Goal: Information Seeking & Learning: Learn about a topic

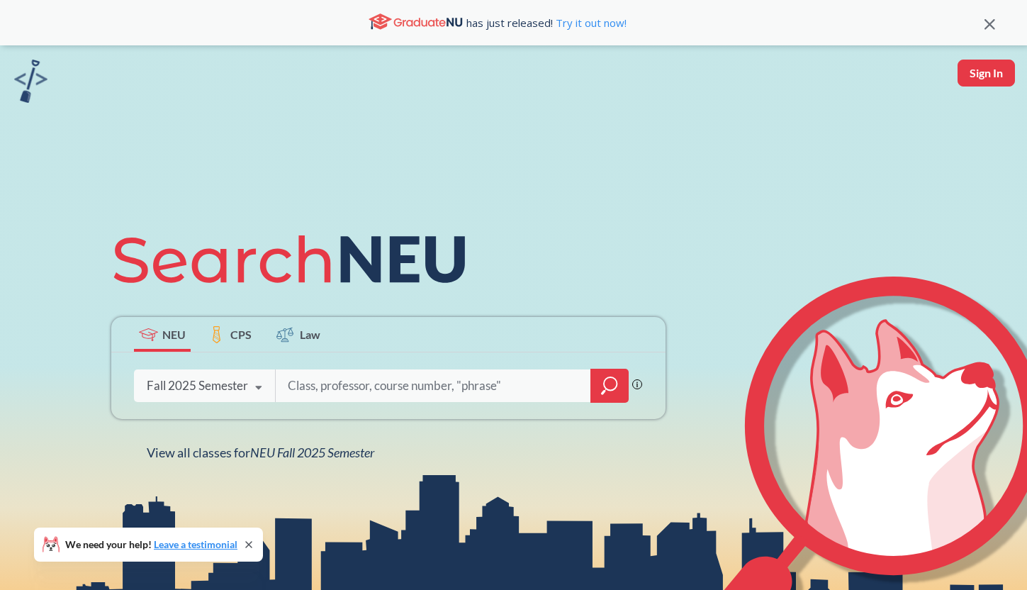
click at [315, 395] on input "search" at bounding box center [433, 386] width 295 height 30
click at [601, 388] on div at bounding box center [609, 386] width 38 height 34
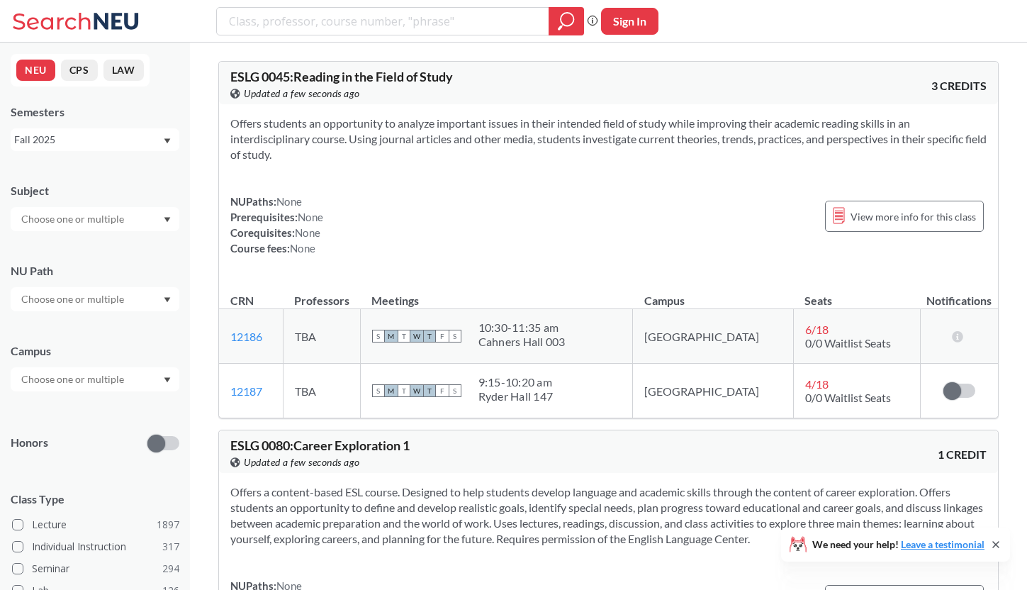
click at [97, 229] on div at bounding box center [95, 219] width 169 height 24
click at [98, 218] on input "text" at bounding box center [73, 219] width 119 height 17
type input "math"
click at [89, 243] on div "MATH ( 69 )" at bounding box center [98, 244] width 160 height 16
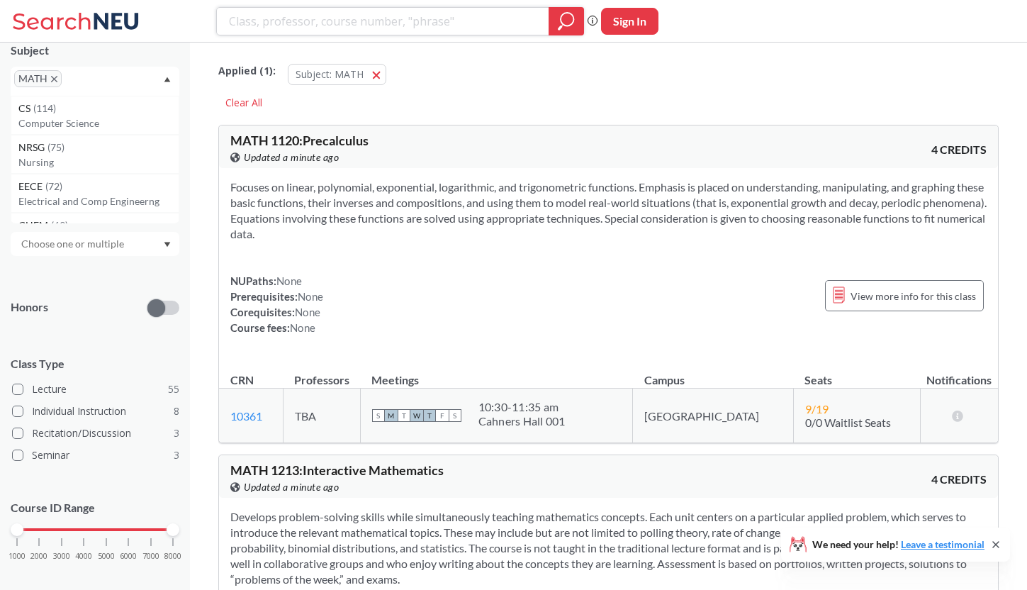
scroll to position [6, 0]
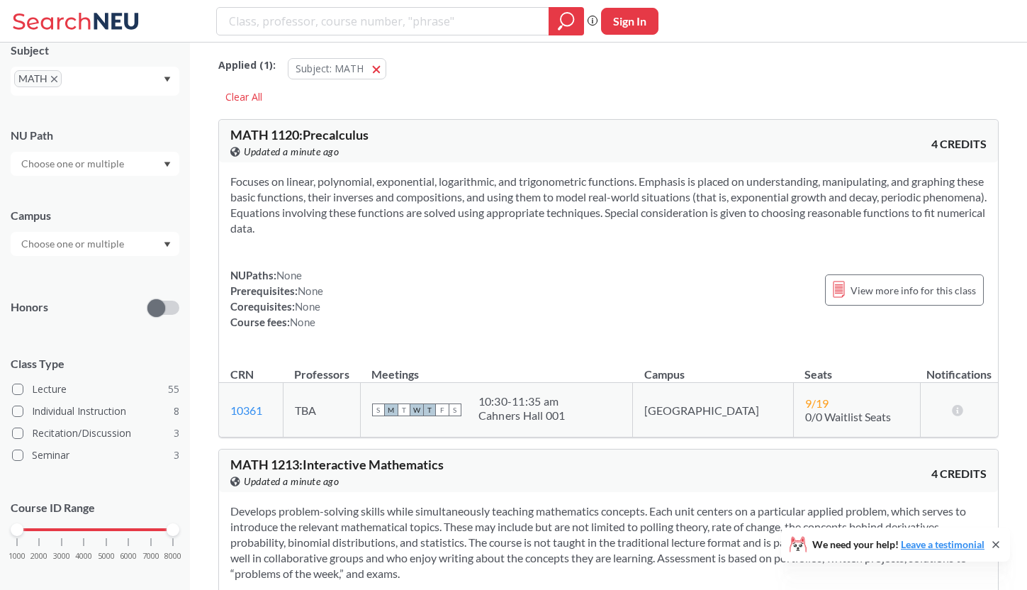
drag, startPoint x: 14, startPoint y: 534, endPoint x: 45, endPoint y: 534, distance: 31.2
click at [45, 534] on div "1000 2000 3000 4000 5000 6000 7000 8000" at bounding box center [95, 557] width 169 height 64
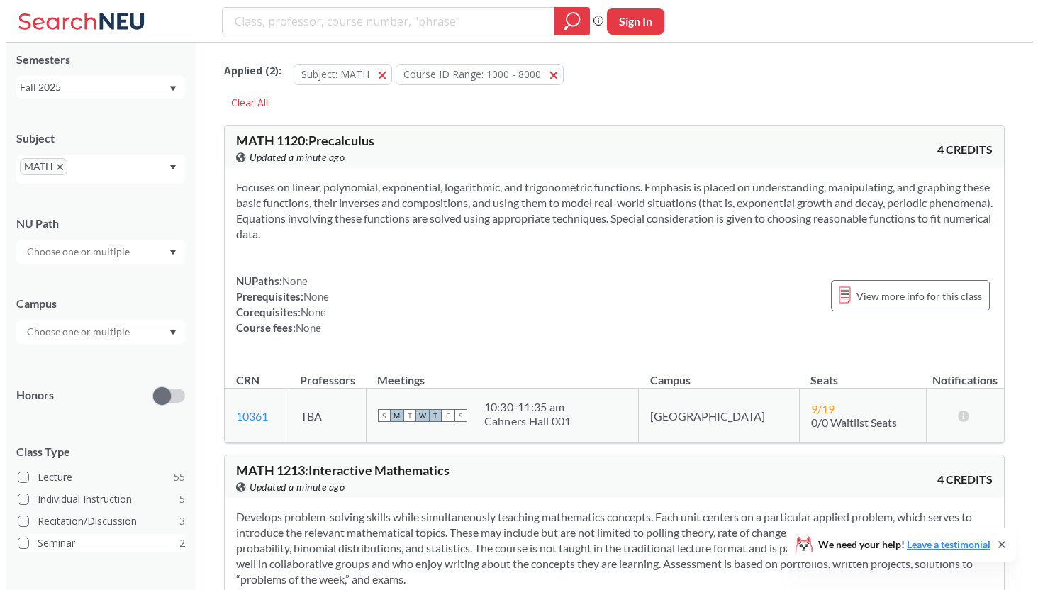
scroll to position [140, 0]
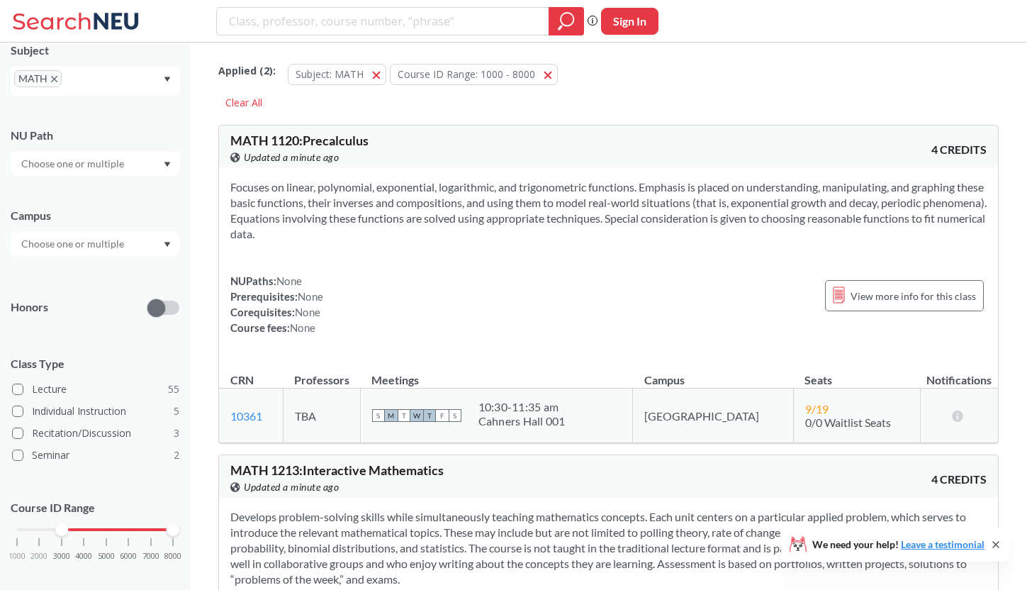
drag, startPoint x: 18, startPoint y: 529, endPoint x: 67, endPoint y: 532, distance: 49.0
click at [67, 532] on div at bounding box center [61, 529] width 13 height 13
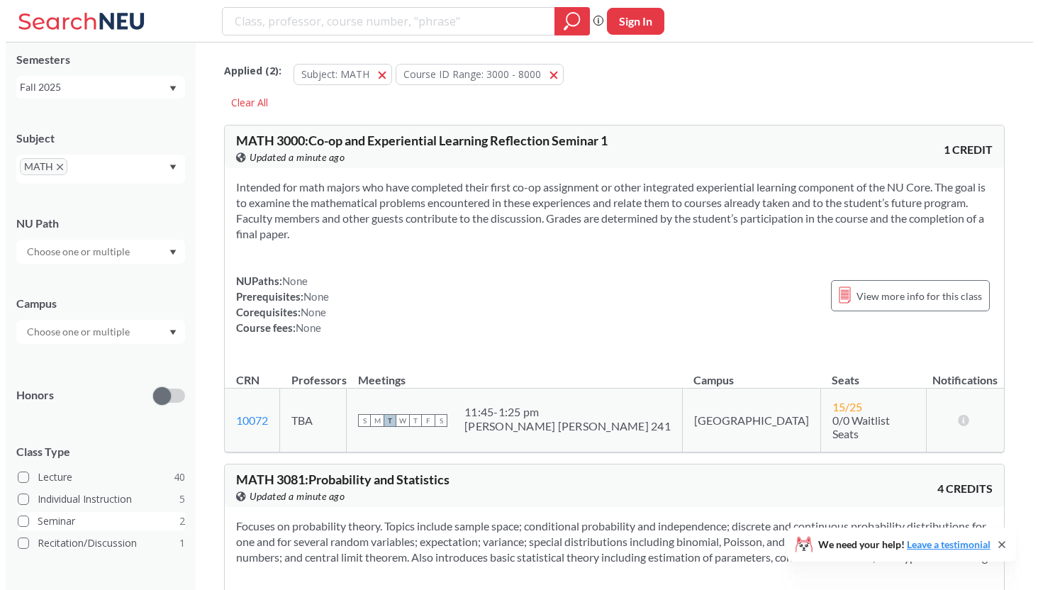
scroll to position [140, 0]
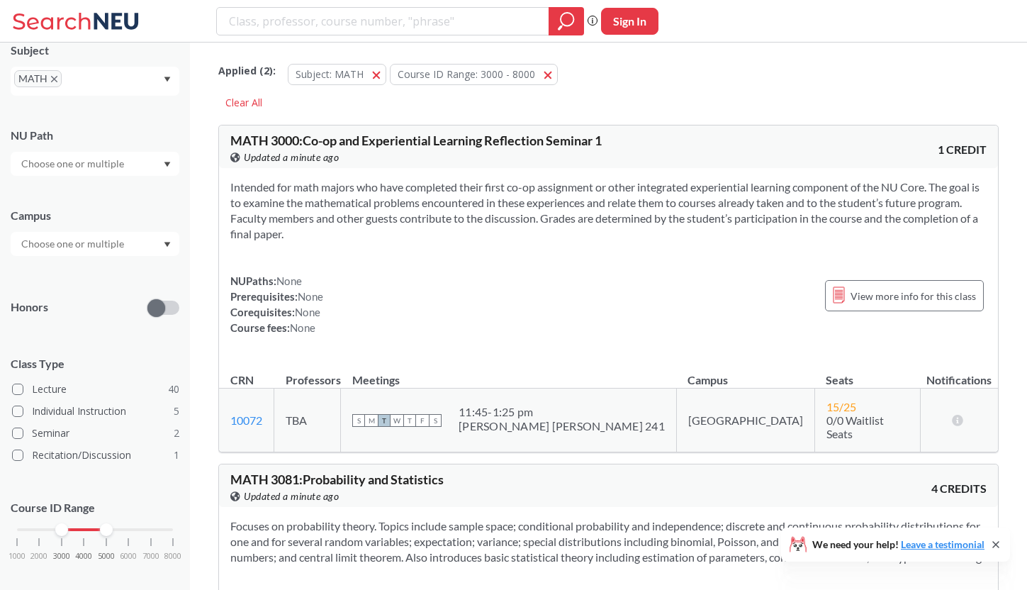
drag, startPoint x: 166, startPoint y: 532, endPoint x: 106, endPoint y: 525, distance: 60.0
click at [106, 525] on div at bounding box center [106, 529] width 13 height 13
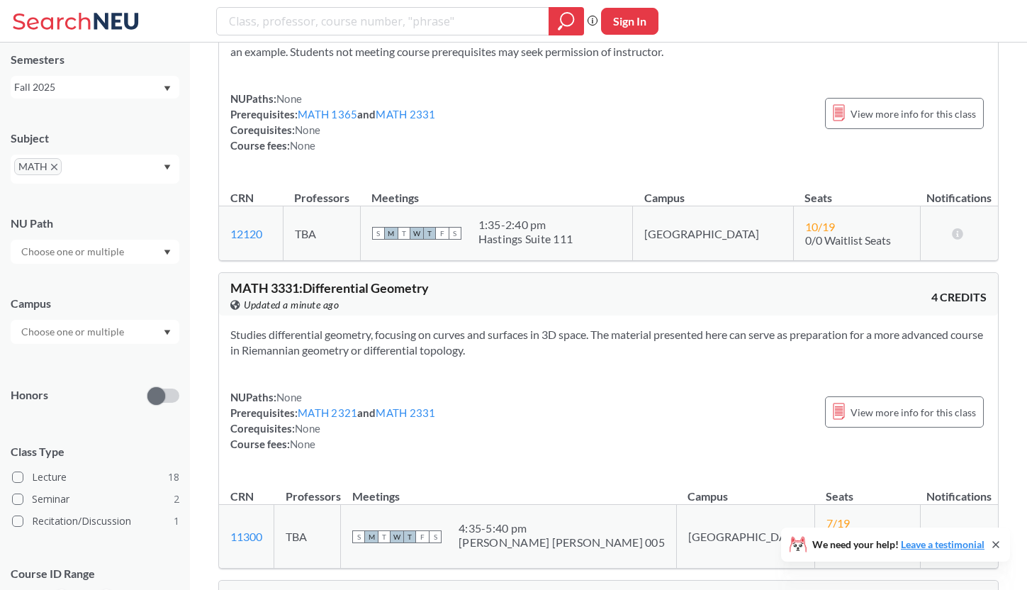
scroll to position [2531, 0]
click at [343, 418] on link "MATH 2321" at bounding box center [328, 411] width 60 height 13
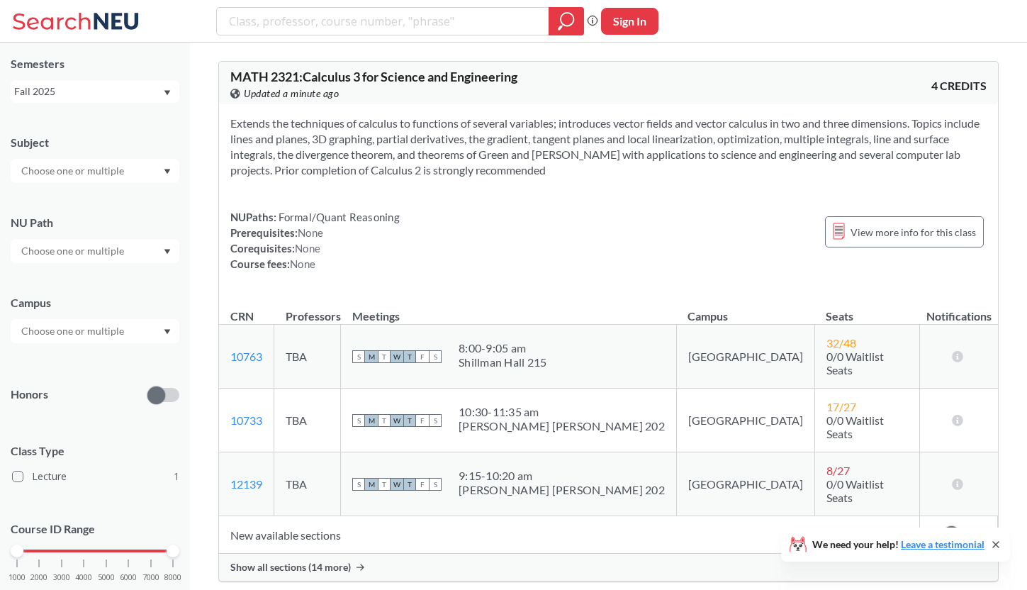
scroll to position [2531, 0]
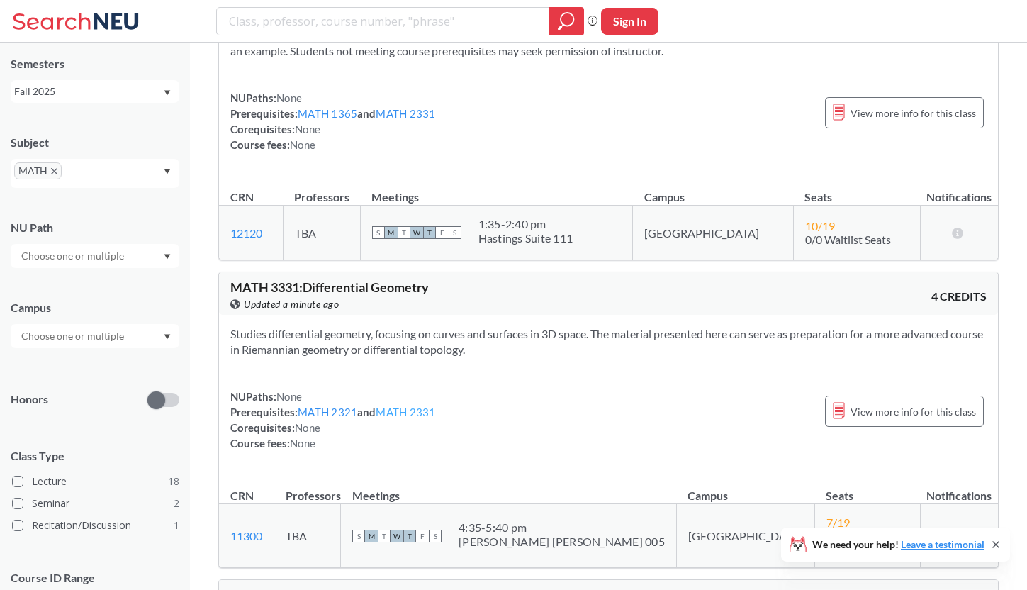
click at [397, 418] on link "MATH 2331" at bounding box center [406, 411] width 60 height 13
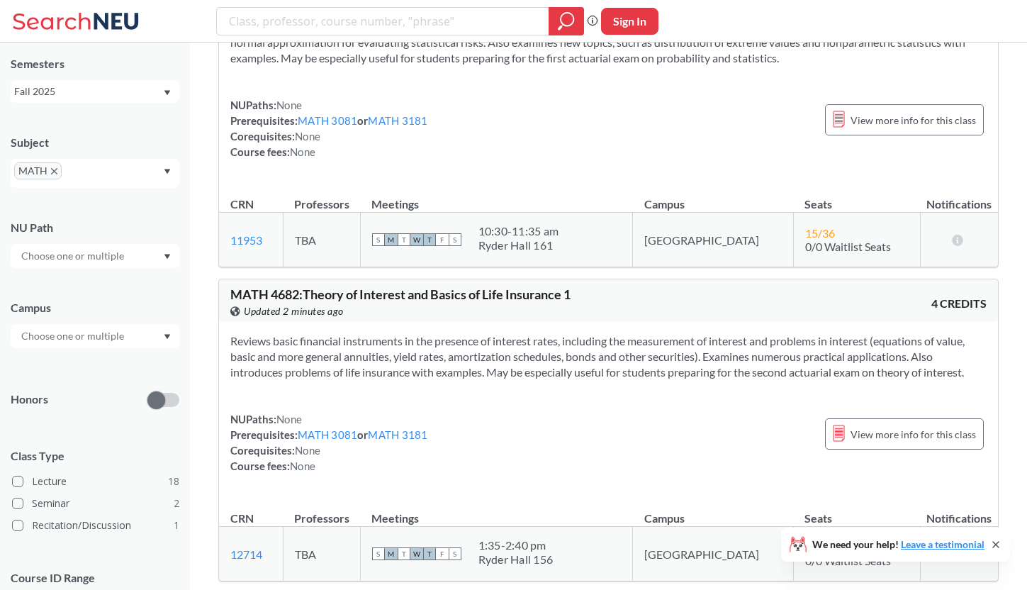
scroll to position [6541, 0]
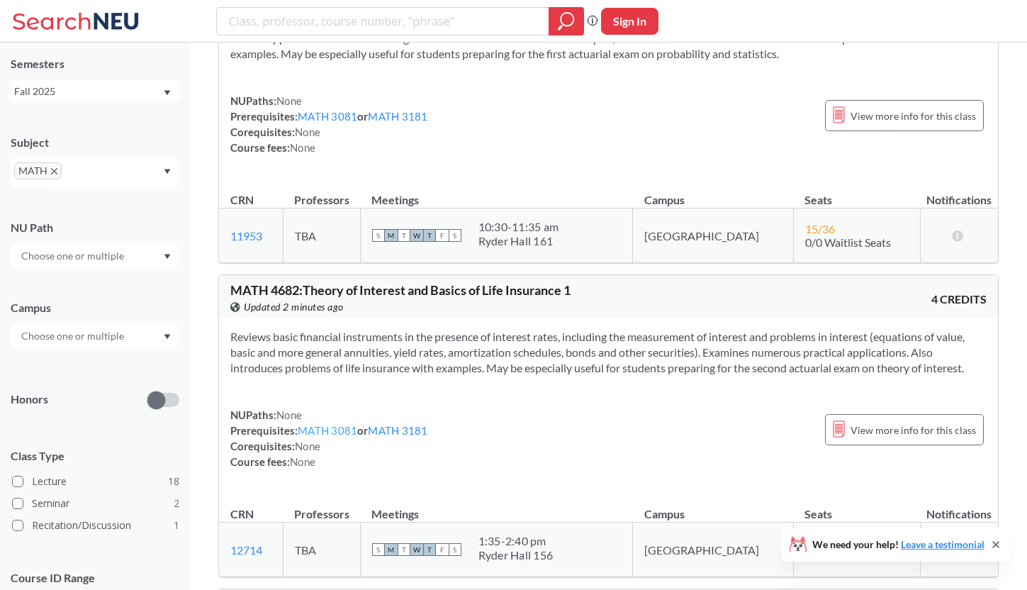
click at [327, 437] on link "MATH 3081" at bounding box center [328, 430] width 60 height 13
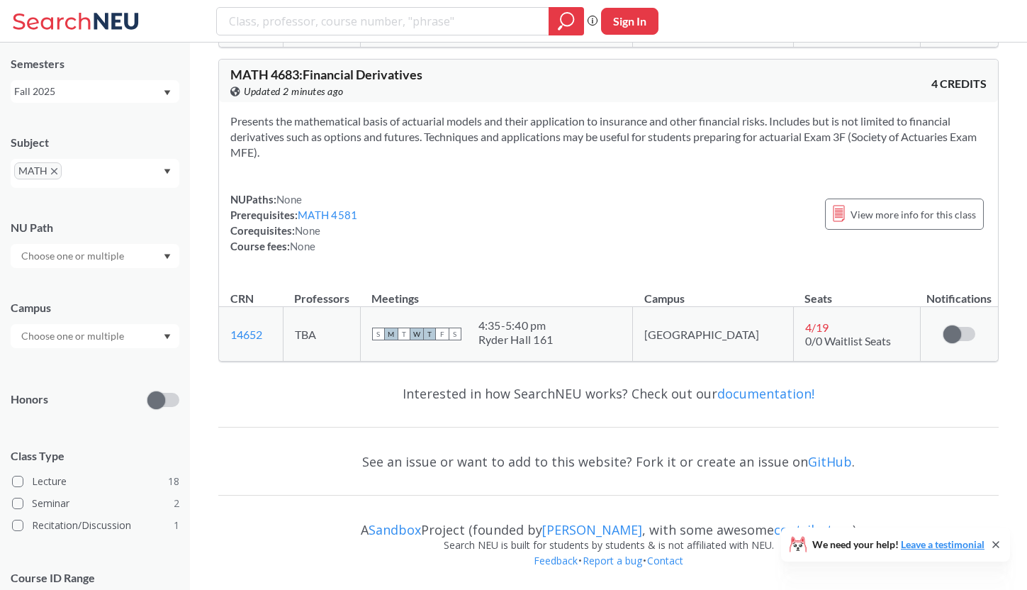
scroll to position [7093, 0]
click at [311, 219] on link "MATH 4581" at bounding box center [328, 214] width 60 height 13
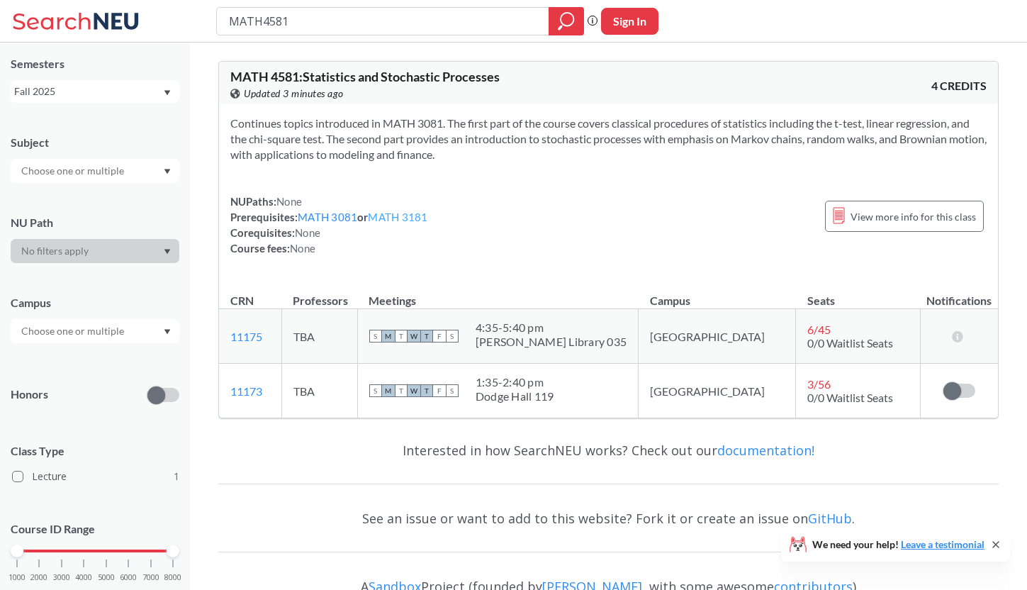
click at [400, 212] on link "MATH 3181" at bounding box center [398, 217] width 60 height 13
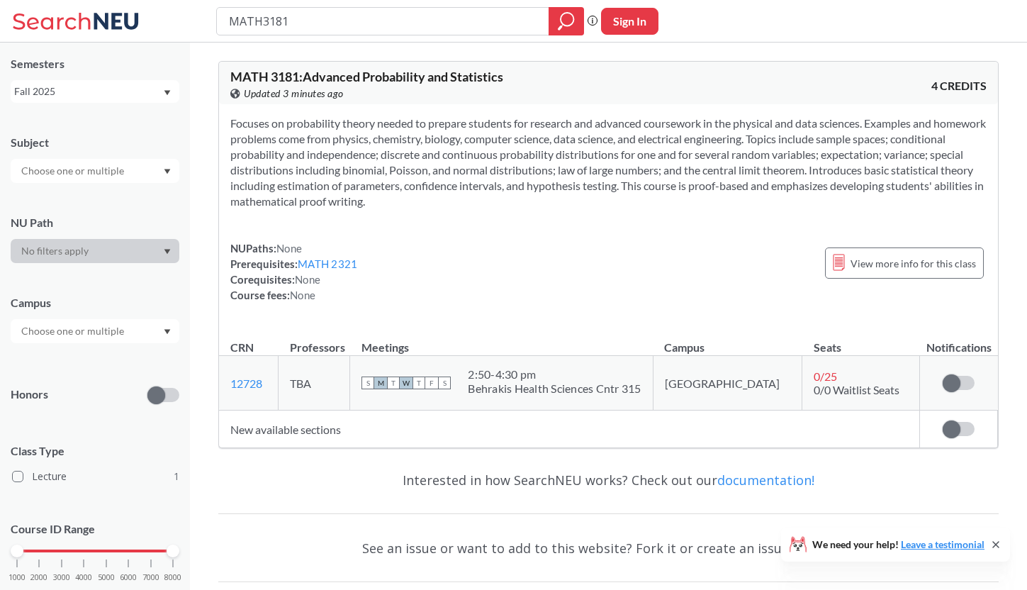
click at [351, 256] on div "NUPaths: None Prerequisites: MATH 2321 Corequisites: None Course fees: None" at bounding box center [293, 271] width 127 height 62
click at [351, 259] on link "MATH 2321" at bounding box center [328, 263] width 60 height 13
type input "MATH4581"
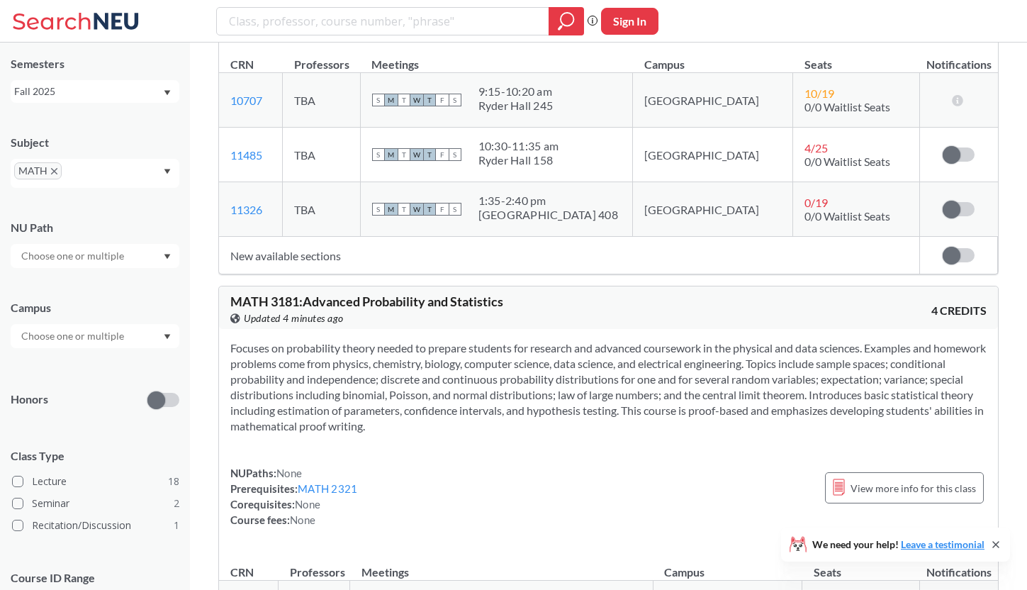
scroll to position [1713, 0]
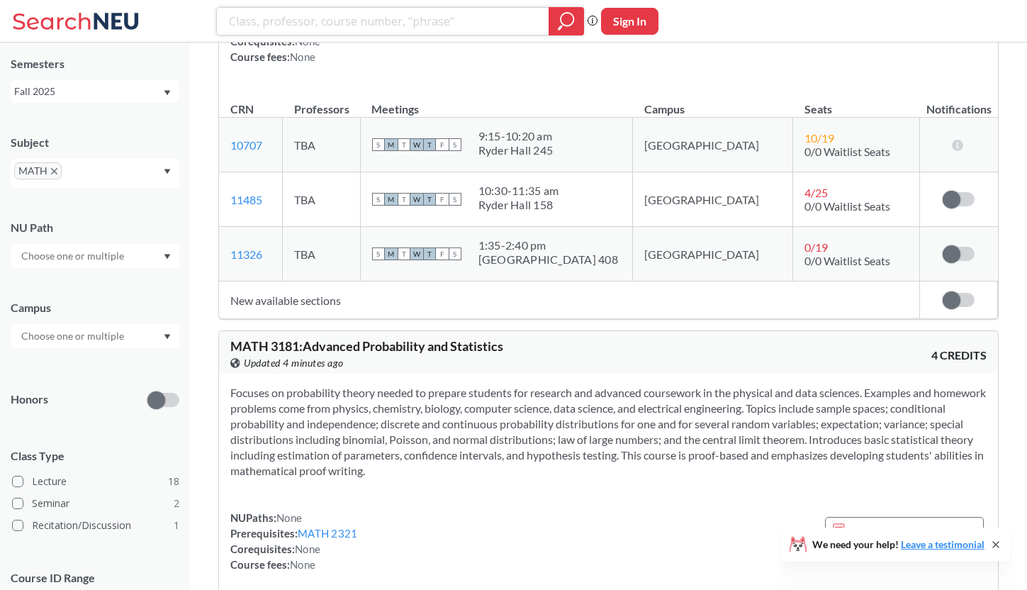
click at [327, 22] on input "search" at bounding box center [383, 21] width 311 height 24
type input "calculus"
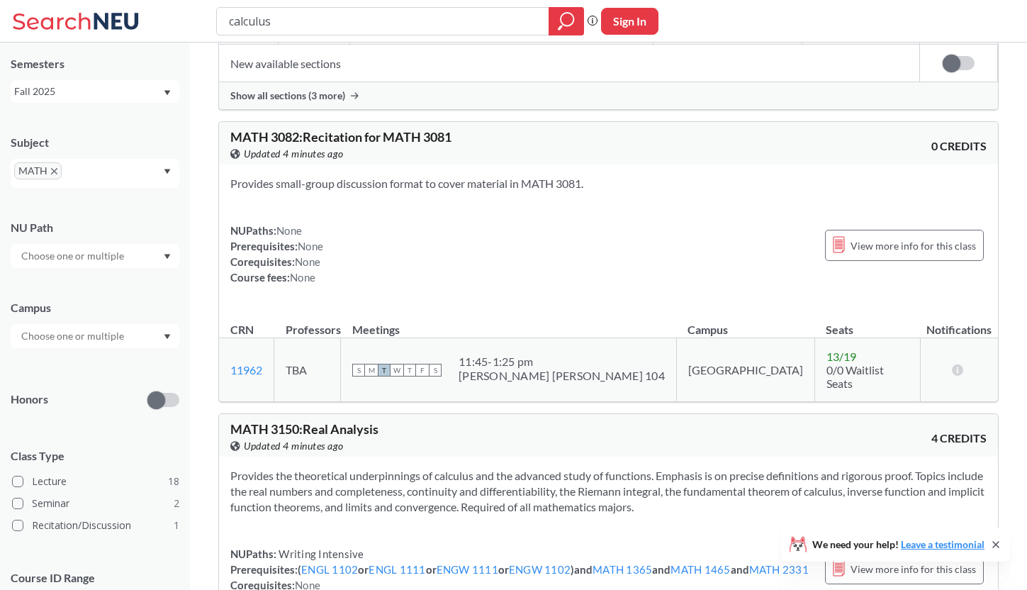
scroll to position [1162, 0]
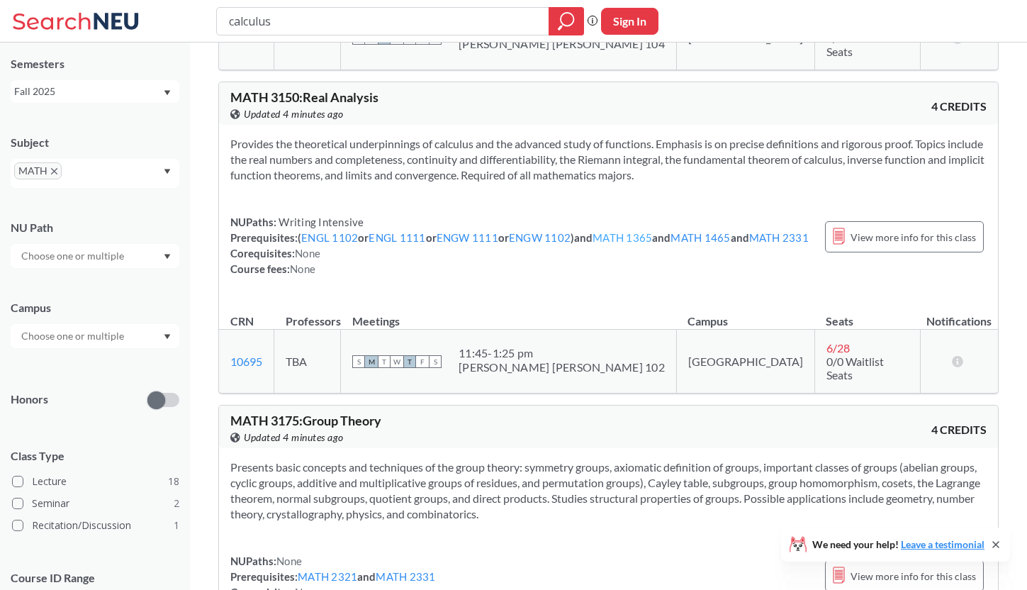
click at [621, 244] on link "MATH 1365" at bounding box center [623, 237] width 60 height 13
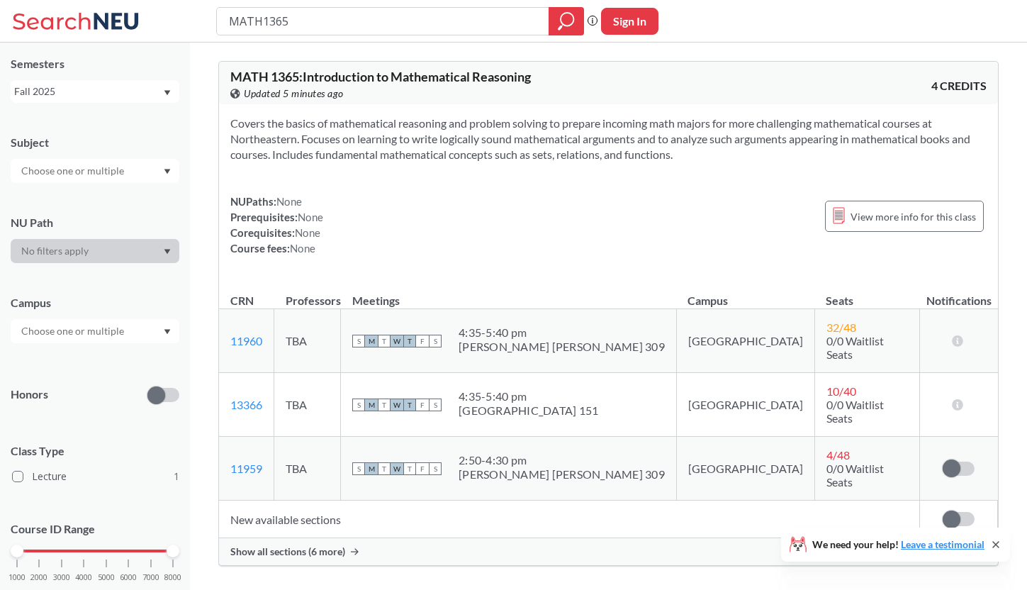
type input "calculus"
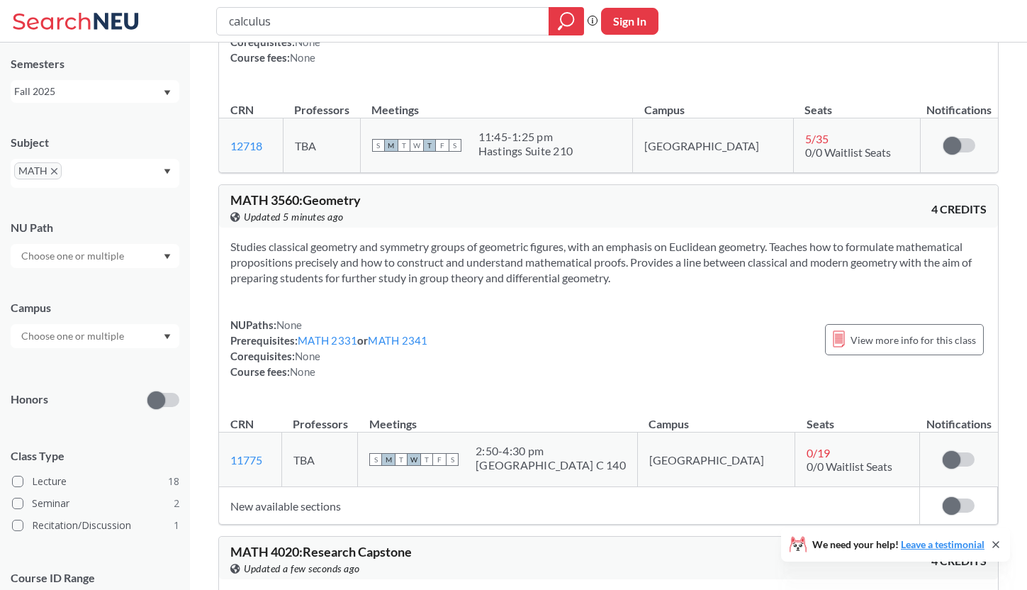
scroll to position [118, 0]
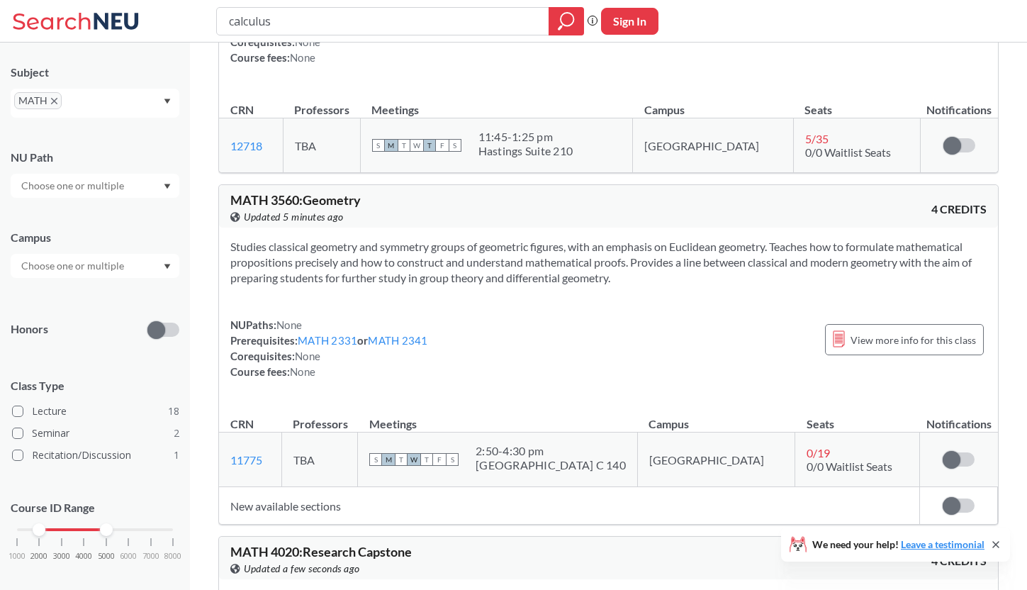
drag, startPoint x: 62, startPoint y: 527, endPoint x: 6, endPoint y: 527, distance: 56.0
click at [6, 527] on div "NEU CPS LAW Semesters Fall 2025 Subject MATH NU Path Campus Honors Class Type L…" at bounding box center [95, 316] width 190 height 547
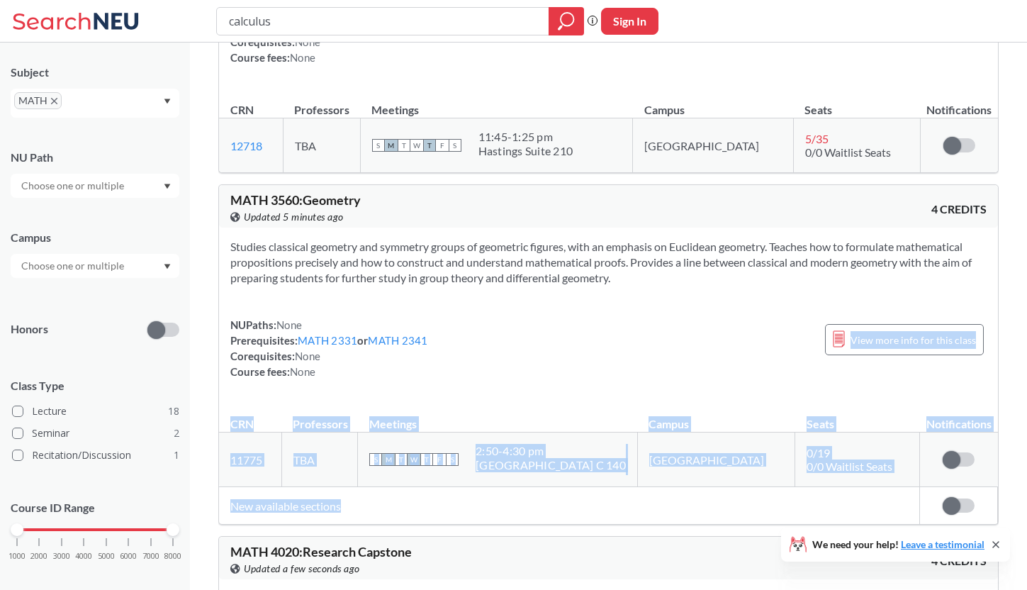
drag, startPoint x: 109, startPoint y: 529, endPoint x: 221, endPoint y: 529, distance: 112.0
click at [190, 529] on div "NEU CPS LAW Semesters Fall 2025 Subject MATH NU Path Campus Honors Class Type L…" at bounding box center [95, 316] width 190 height 547
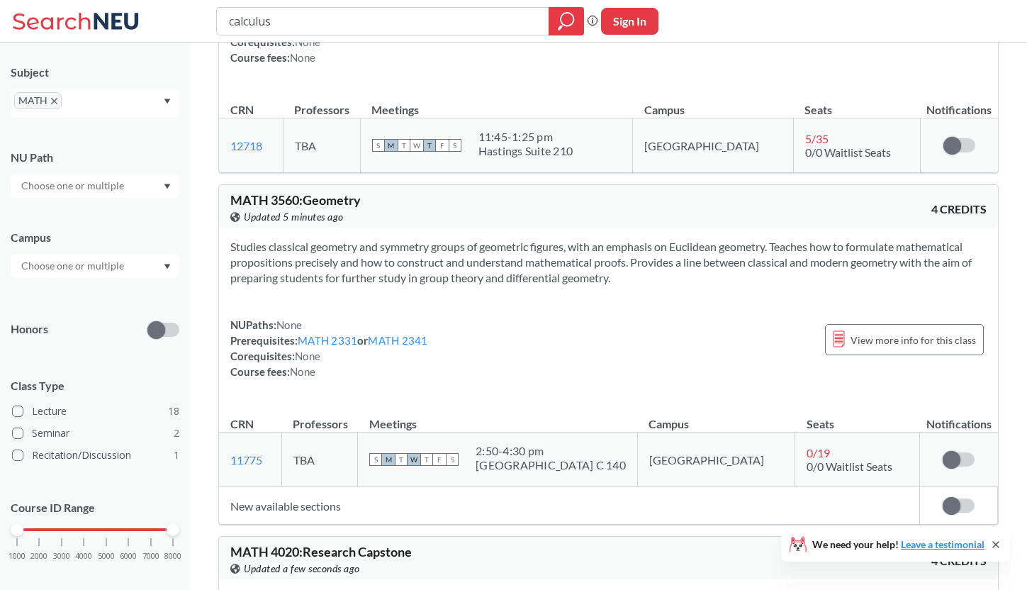
click at [67, 302] on div "Honors" at bounding box center [95, 321] width 169 height 50
click at [55, 104] on icon "X to remove pill" at bounding box center [54, 101] width 6 height 6
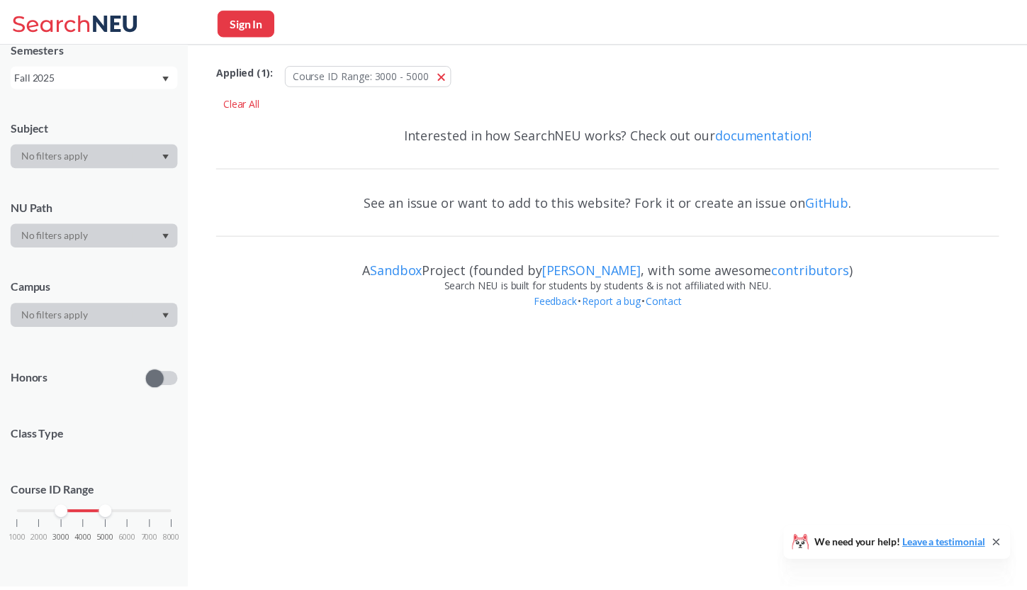
scroll to position [48, 0]
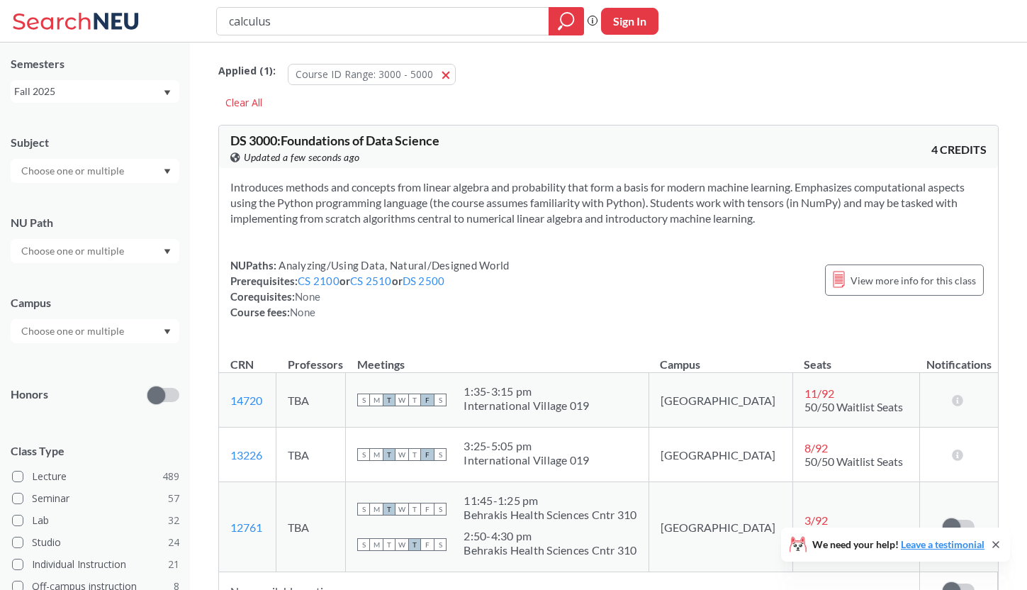
drag, startPoint x: 301, startPoint y: 25, endPoint x: 219, endPoint y: 16, distance: 82.0
click at [228, 16] on input "calculus" at bounding box center [383, 21] width 311 height 24
type input "topo"
click at [442, 72] on button "Course ID Range: 3000 - 5000 3000 - 5000" at bounding box center [372, 74] width 168 height 21
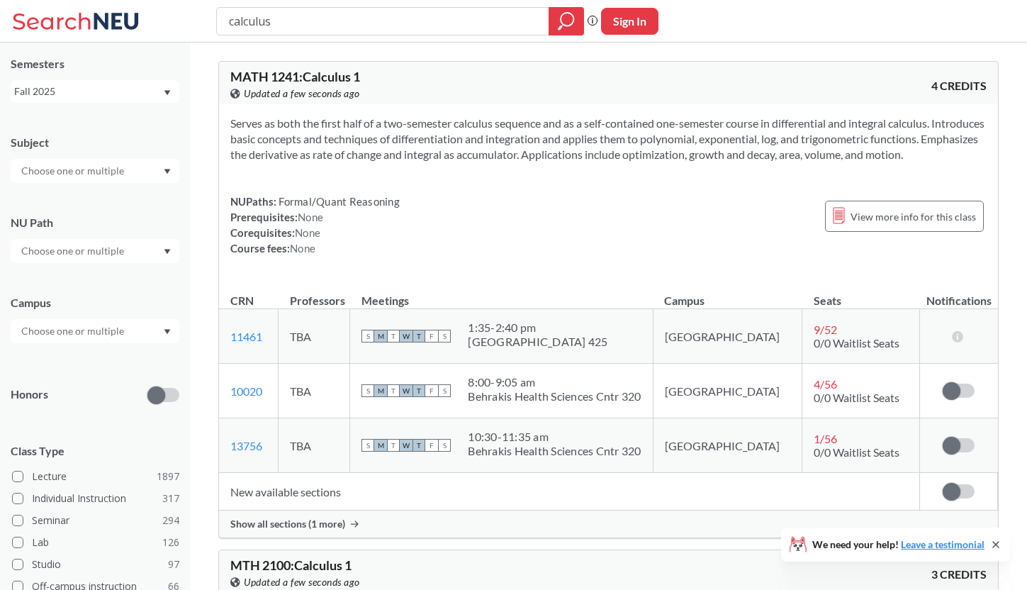
drag, startPoint x: 301, startPoint y: 26, endPoint x: 187, endPoint y: 23, distance: 114.2
click at [228, 23] on input "calculus" at bounding box center [383, 21] width 311 height 24
type input "topology"
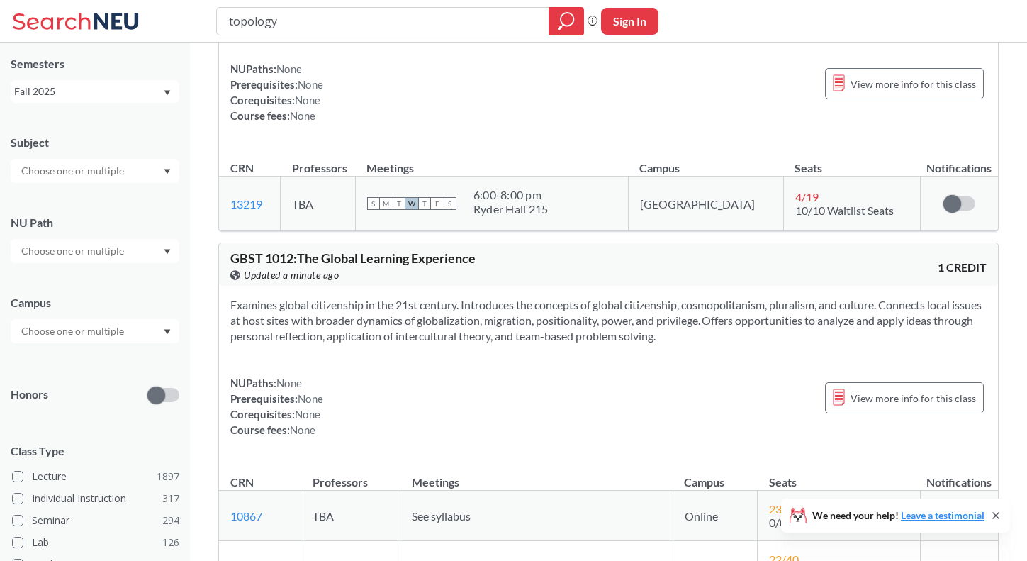
scroll to position [17011, 0]
